Goal: Task Accomplishment & Management: Manage account settings

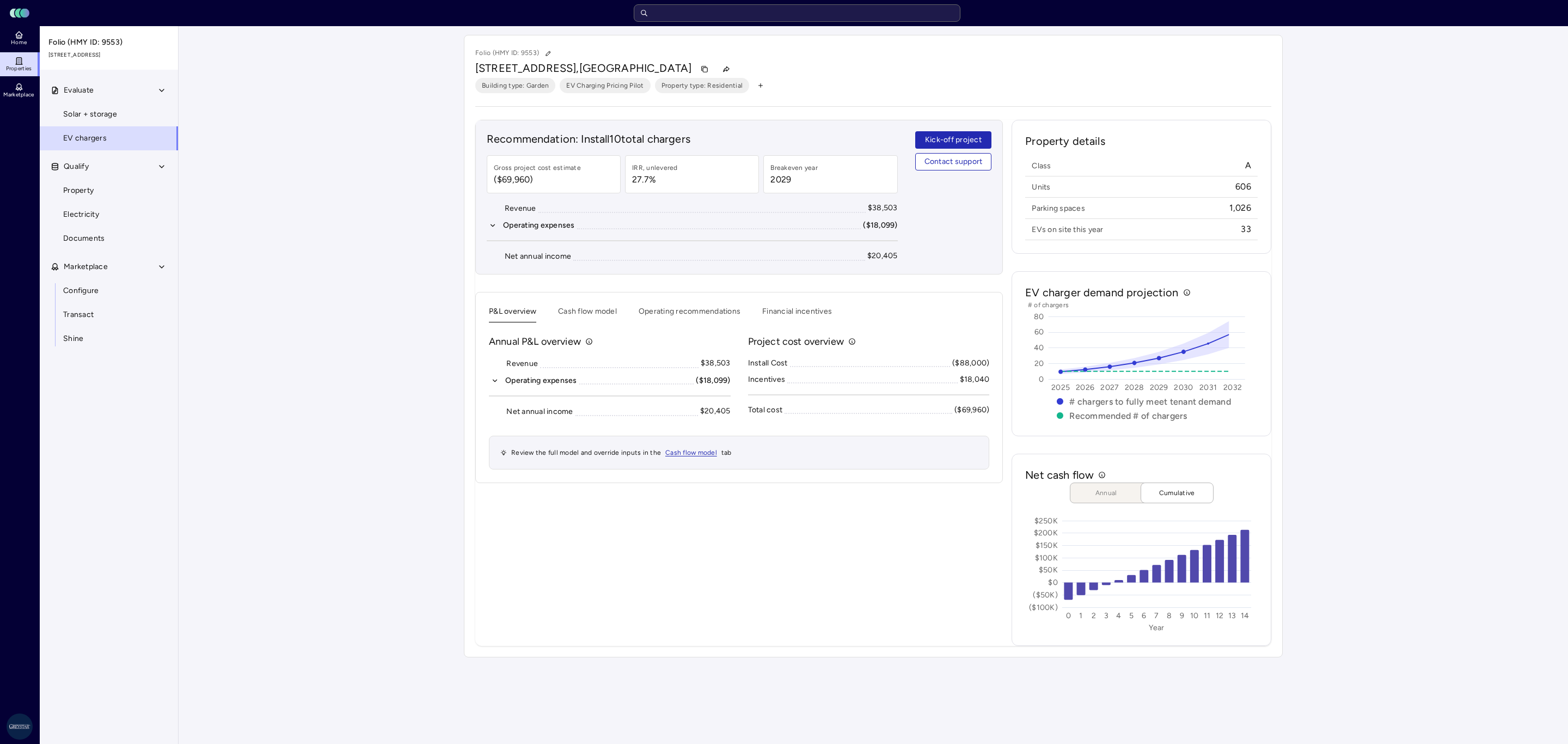
click at [717, 17] on input "text" at bounding box center [796, 13] width 326 height 17
type input "sansome"
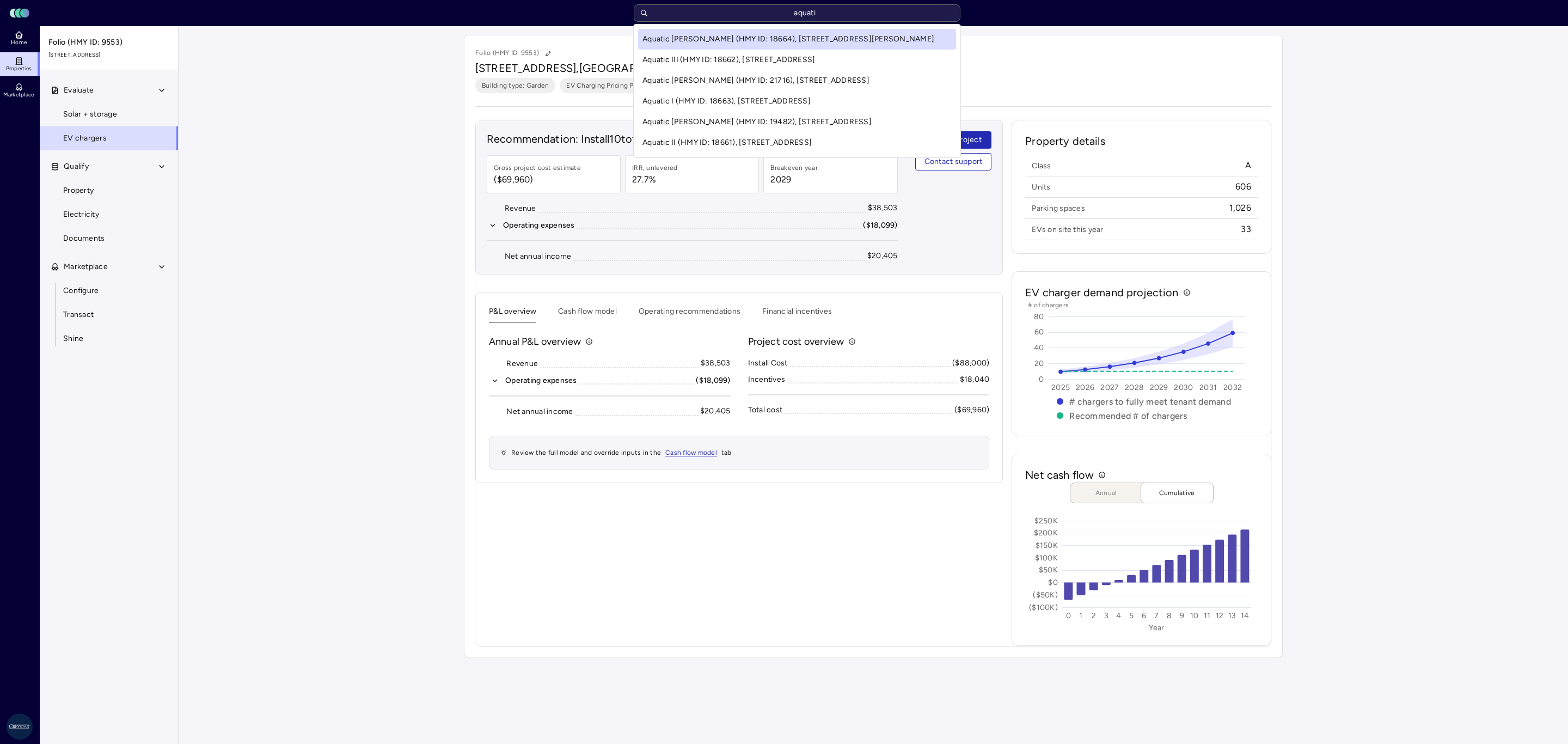
type input "aquatic"
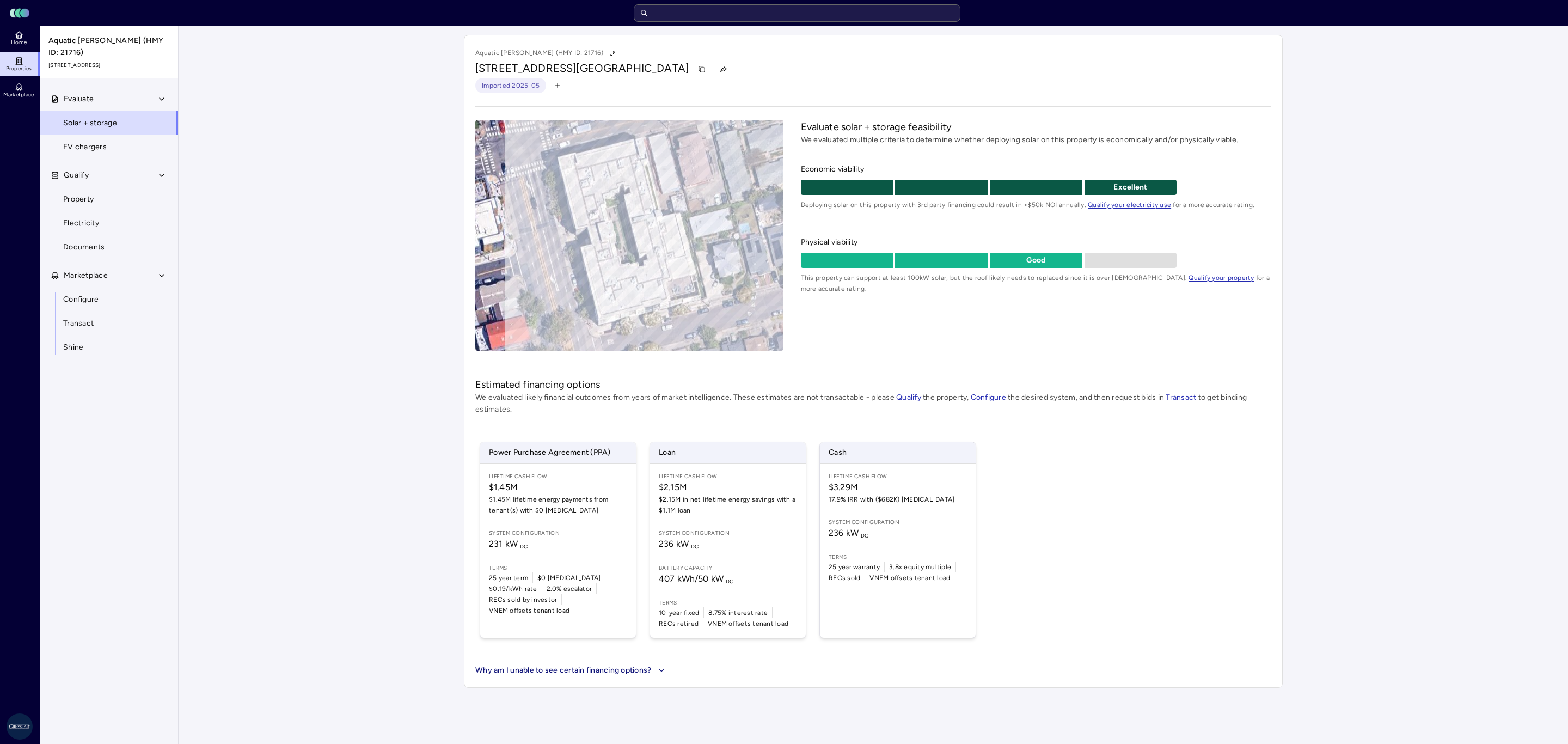
click at [129, 140] on link "EV chargers" at bounding box center [109, 147] width 140 height 24
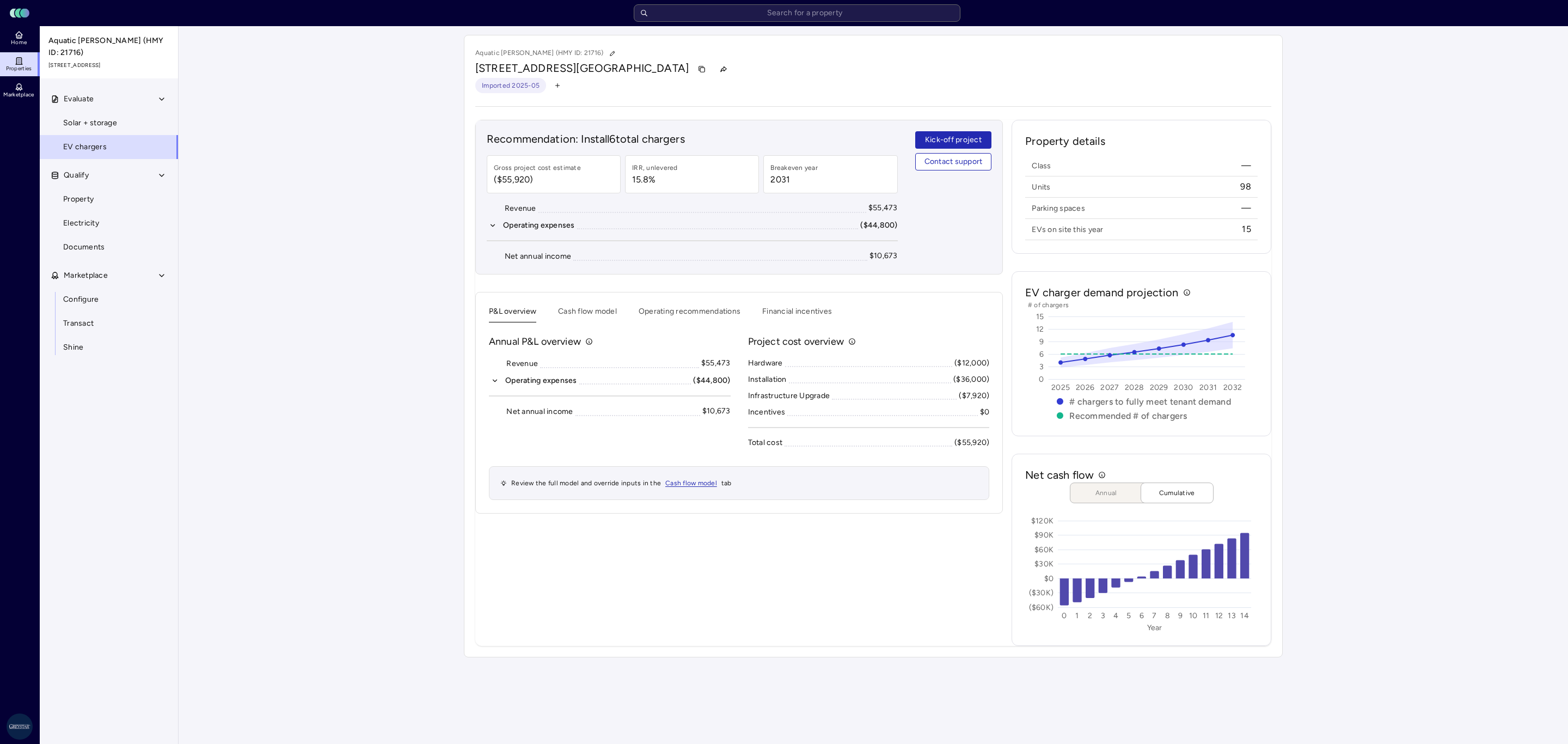
click at [809, 314] on button "Financial incentives" at bounding box center [797, 314] width 70 height 17
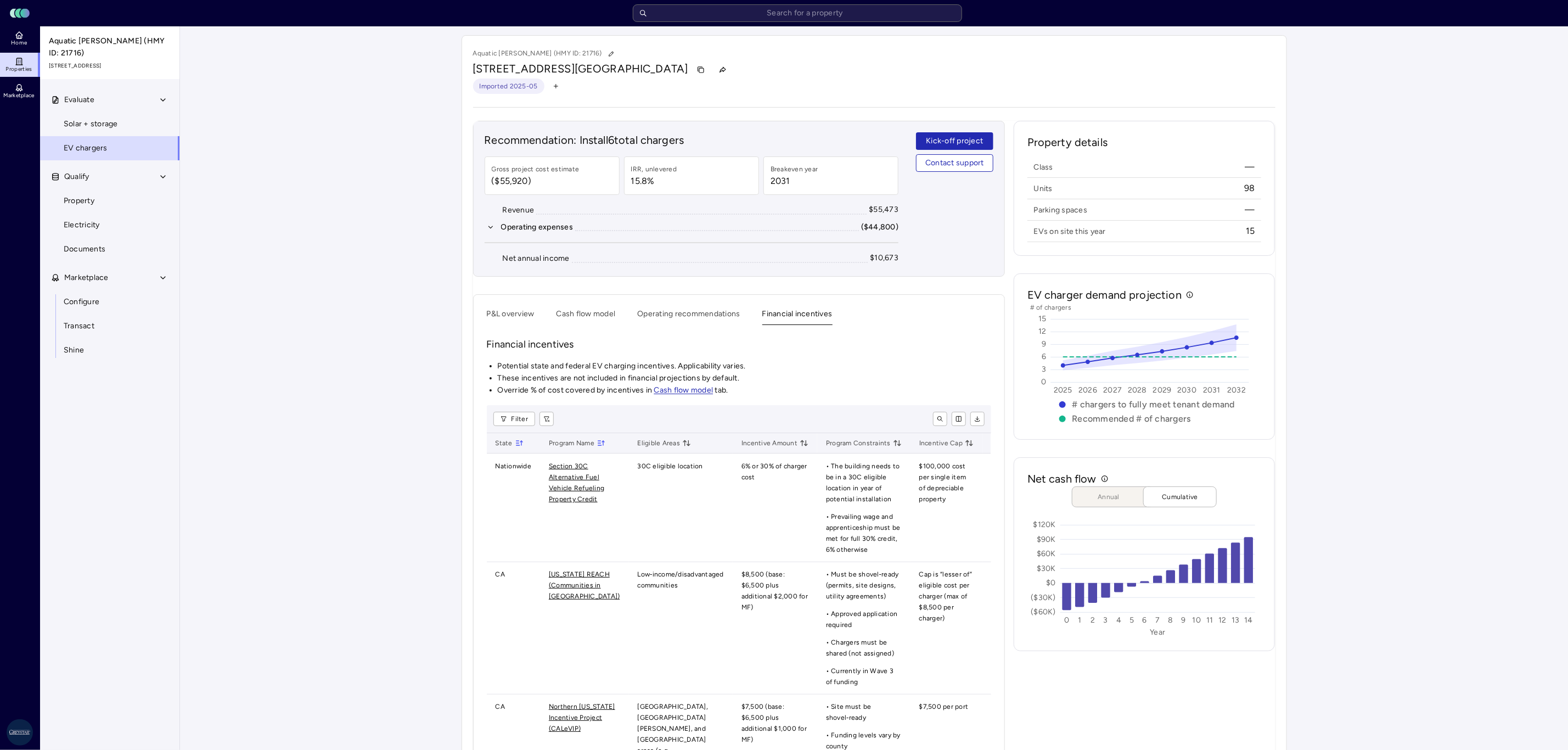
click at [762, 308] on button "Financial incentives" at bounding box center [797, 316] width 70 height 17
click at [515, 310] on button "P&L overview" at bounding box center [511, 316] width 48 height 17
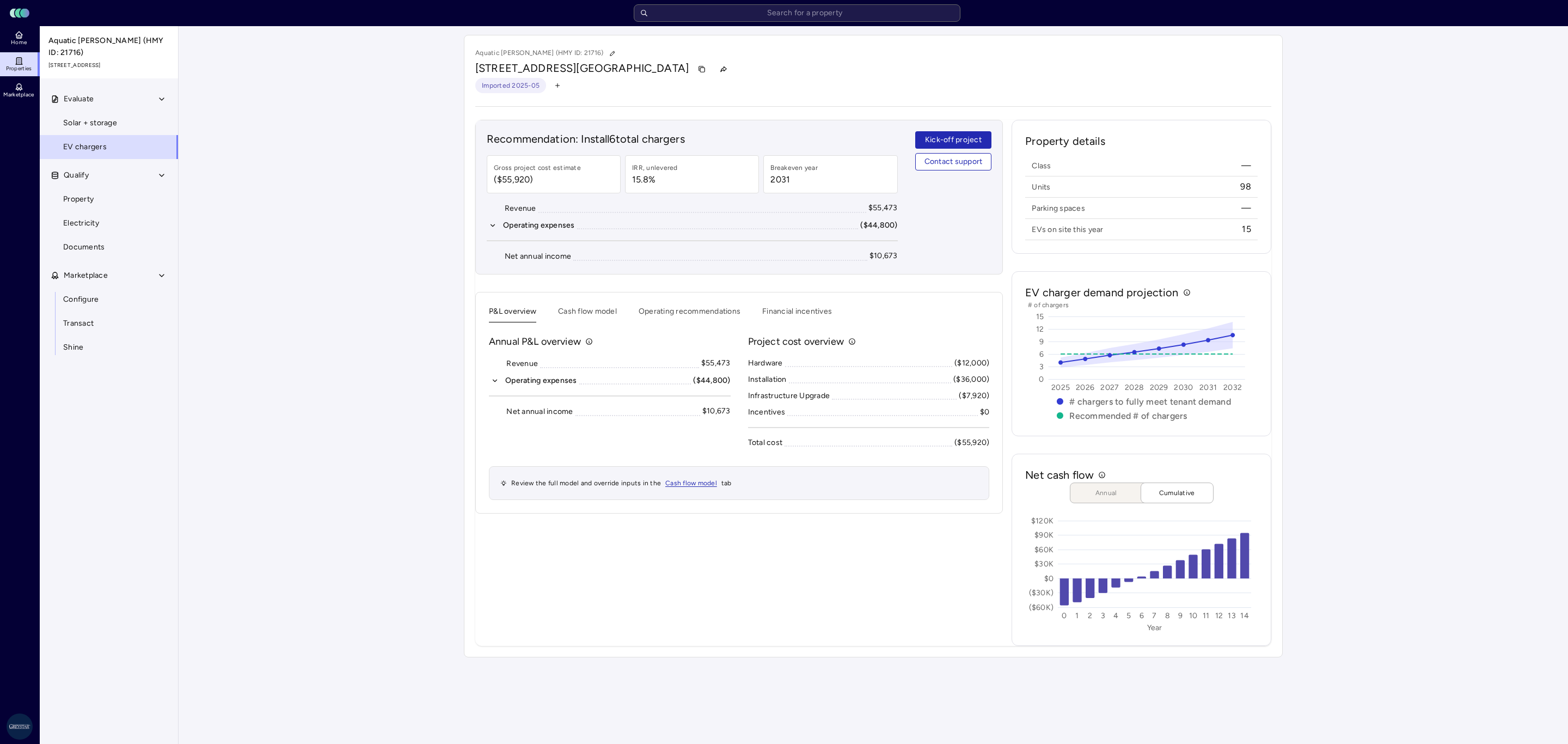
click at [1497, 417] on div "Your estimates have been updated Aquatic [PERSON_NAME] (HMY ID: 21716) [STREET_…" at bounding box center [873, 346] width 1389 height 640
click at [786, 315] on button "Financial incentives" at bounding box center [797, 314] width 70 height 17
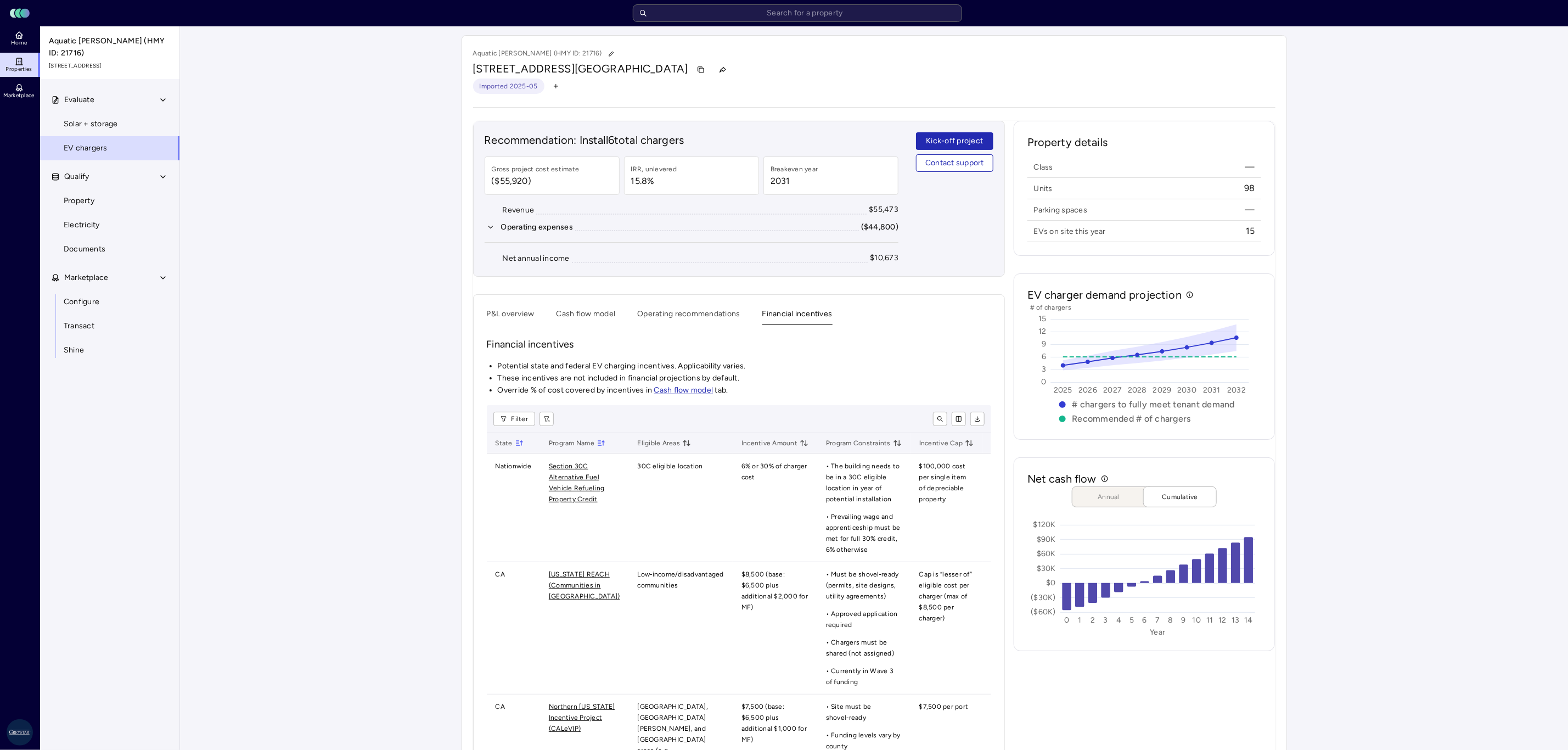
click at [679, 311] on button "Operating recommendations" at bounding box center [688, 316] width 102 height 17
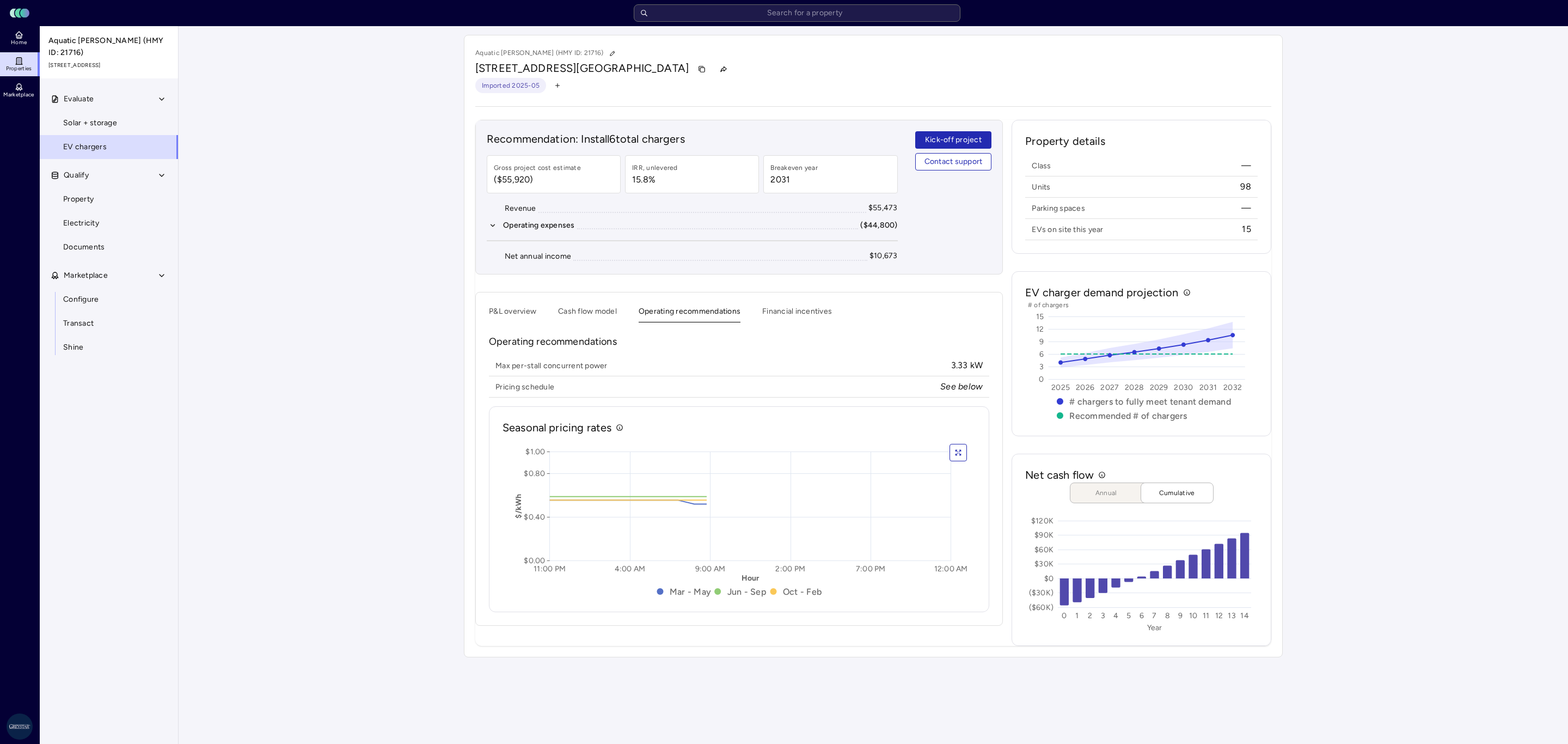
click at [568, 318] on button "Cash flow model" at bounding box center [588, 314] width 59 height 17
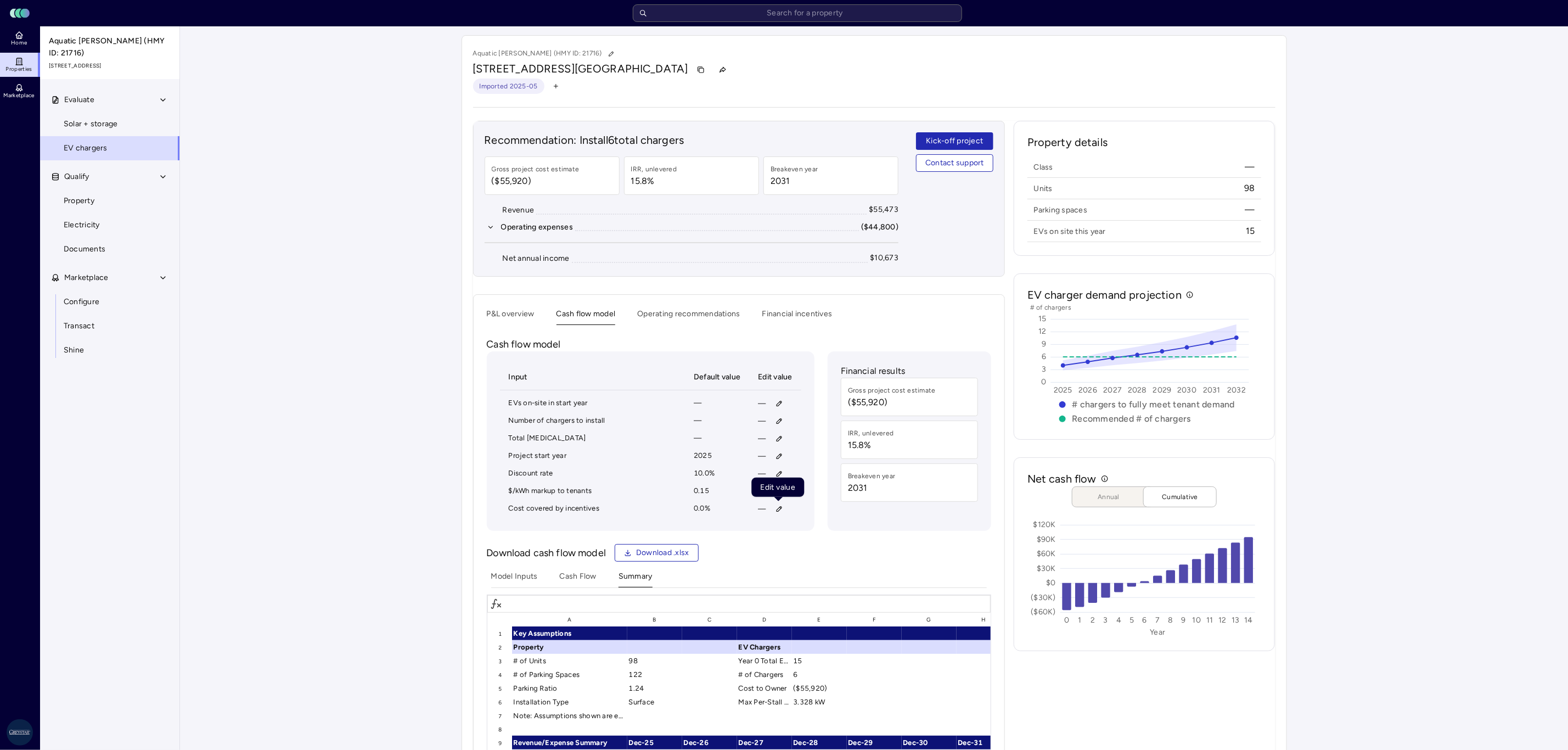
click at [779, 518] on button "button" at bounding box center [780, 509] width 18 height 18
type input "50"
click at [846, 584] on button "Save" at bounding box center [830, 588] width 36 height 18
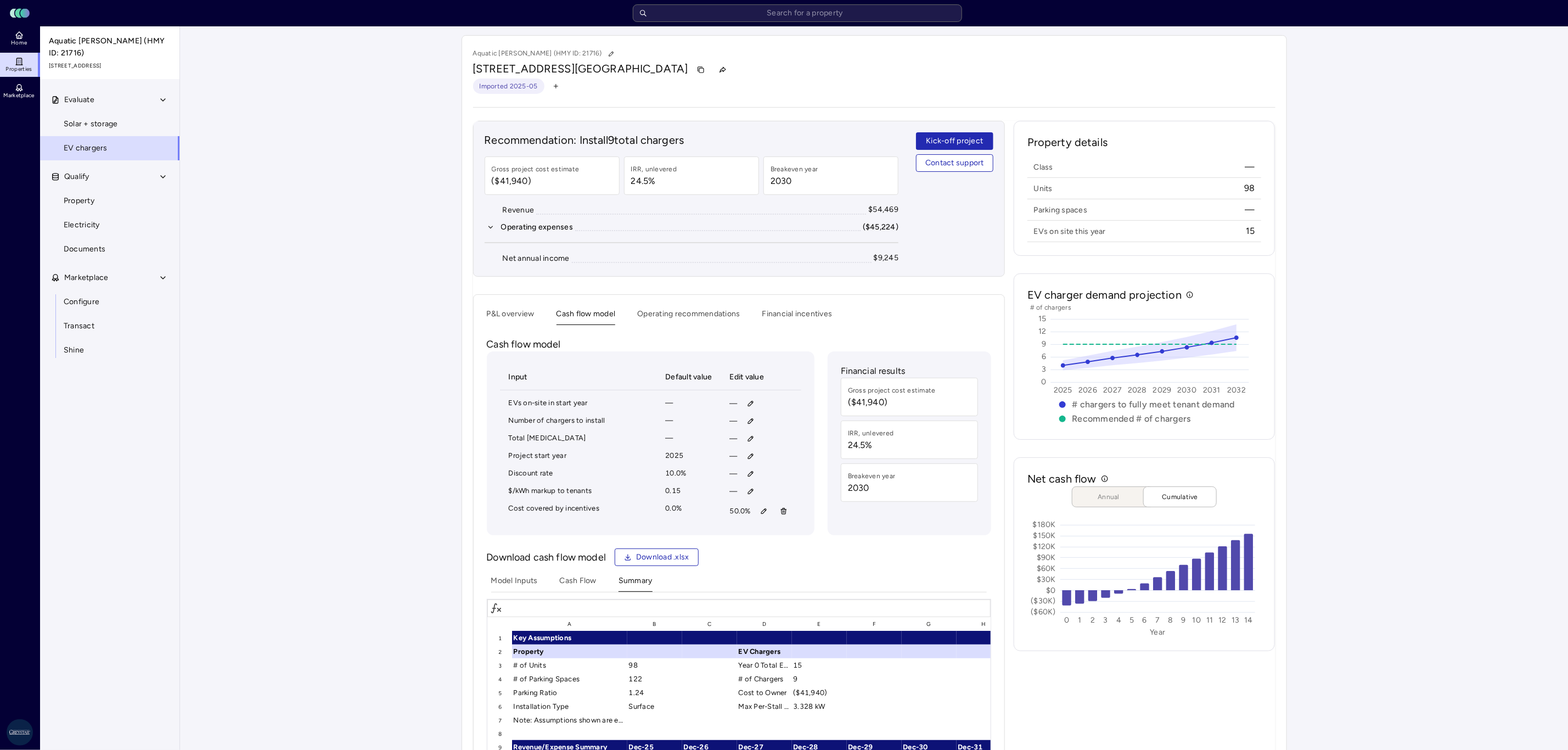
click at [506, 324] on button "P&L overview" at bounding box center [511, 316] width 48 height 17
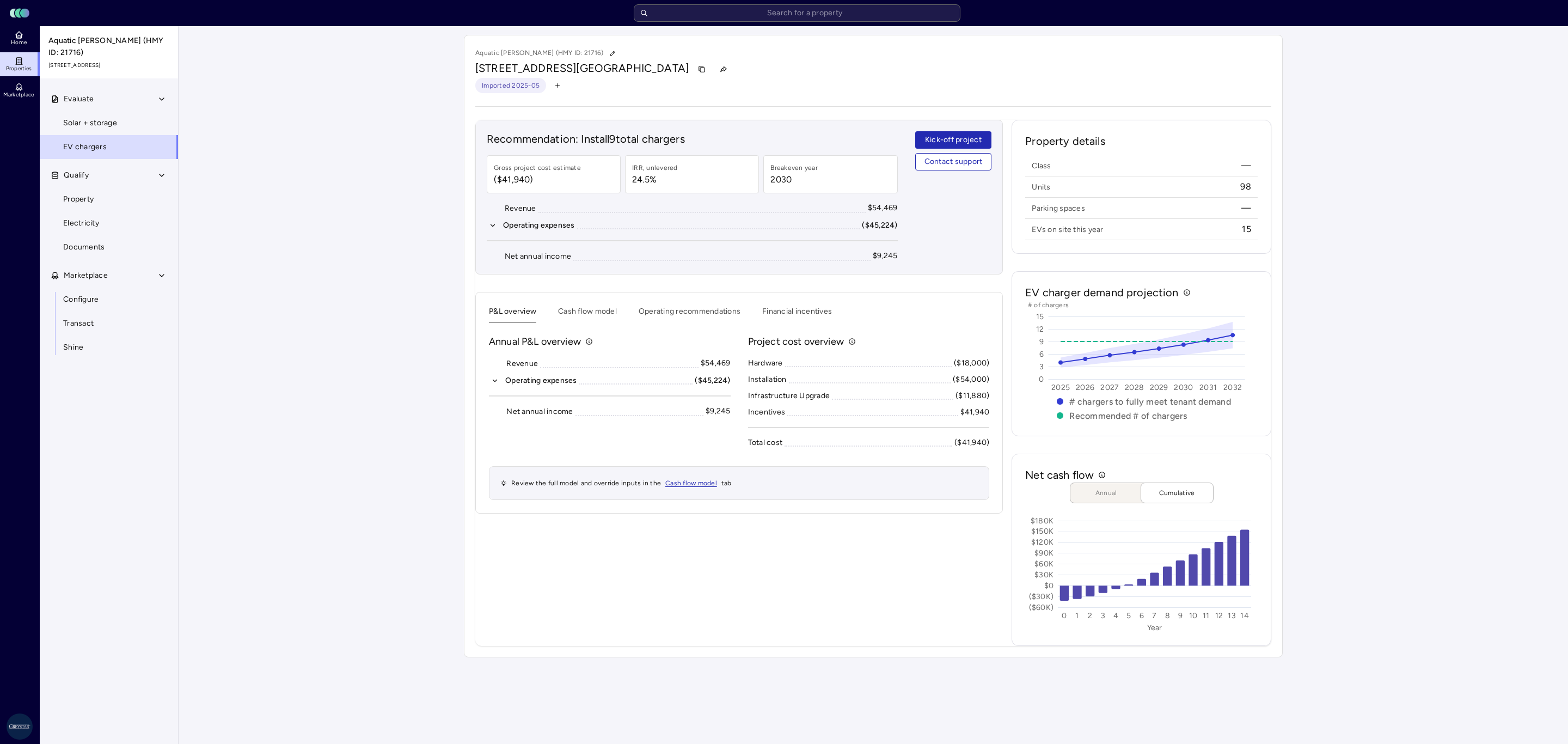
click at [500, 382] on button "Operating expenses ($45,224)" at bounding box center [610, 380] width 241 height 12
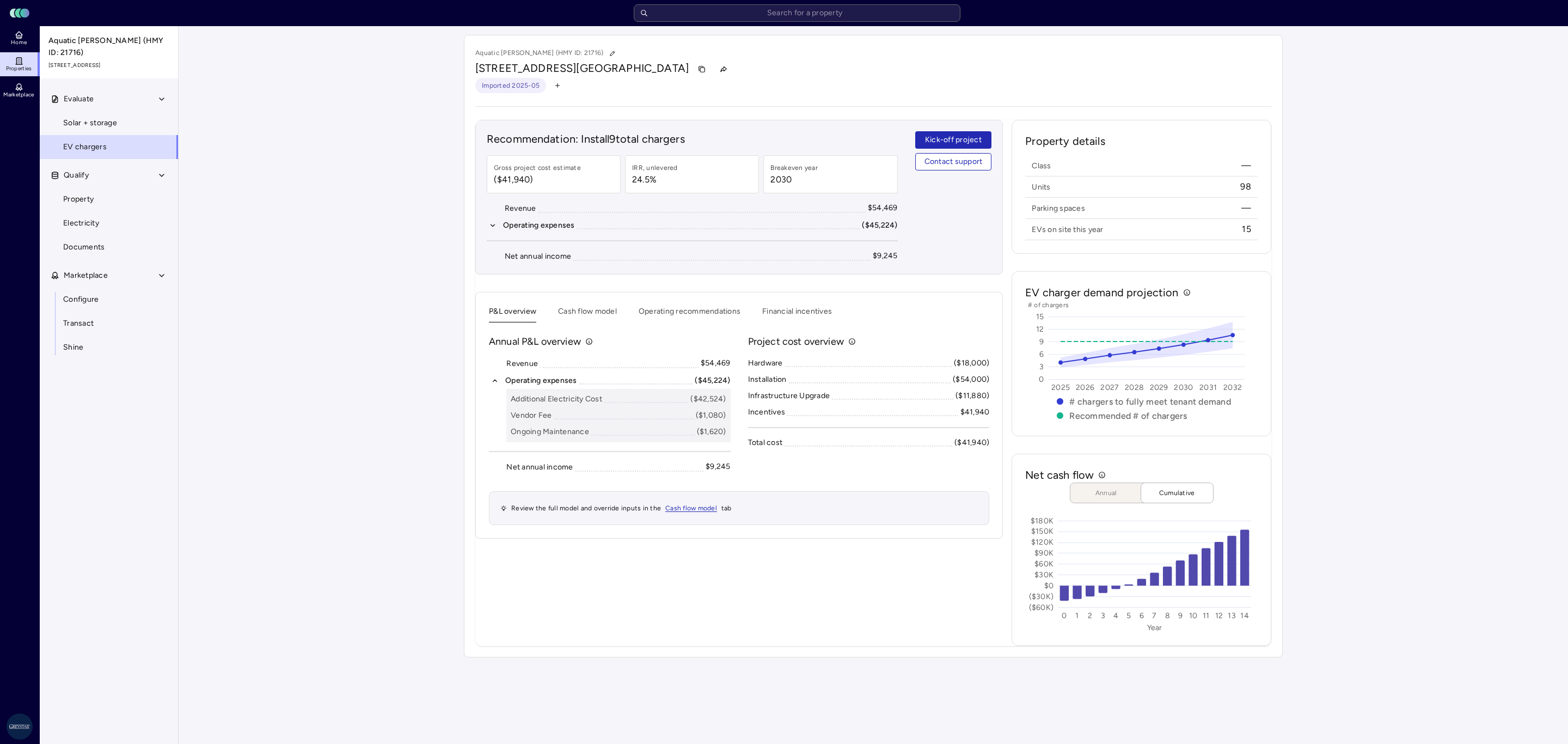
click at [1431, 431] on div "Your estimates have been updated Aquatic [PERSON_NAME] (HMY ID: 21716) [STREET_…" at bounding box center [873, 346] width 1389 height 640
